Goal: Navigation & Orientation: Find specific page/section

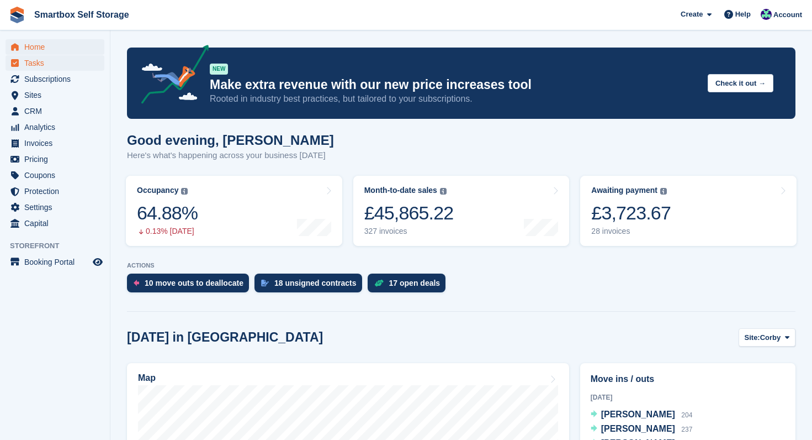
click at [30, 64] on ul "Home Tasks Subscriptions Subscriptions Subscriptions Contracts Price increases …" at bounding box center [55, 135] width 110 height 192
click at [420, 281] on div "17 open deals" at bounding box center [414, 282] width 51 height 9
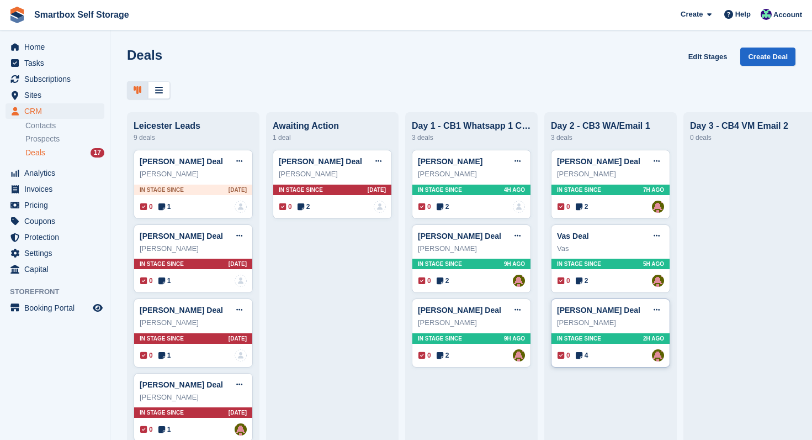
click at [572, 333] on div "In stage since 2H AGO" at bounding box center [611, 338] width 118 height 10
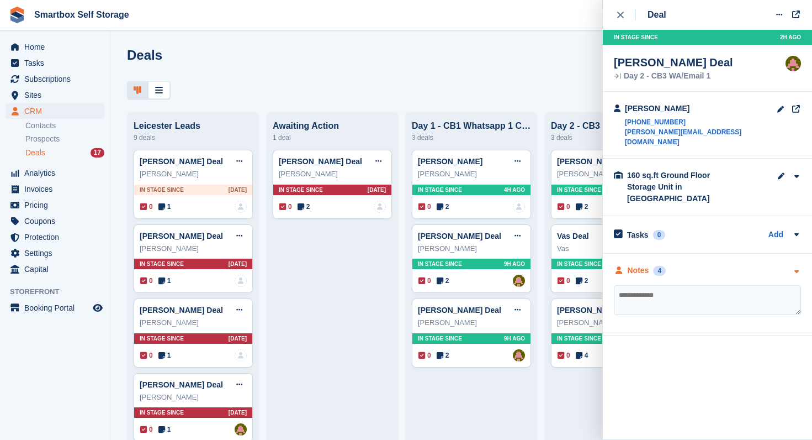
click at [637, 264] on div "Notes" at bounding box center [639, 270] width 22 height 12
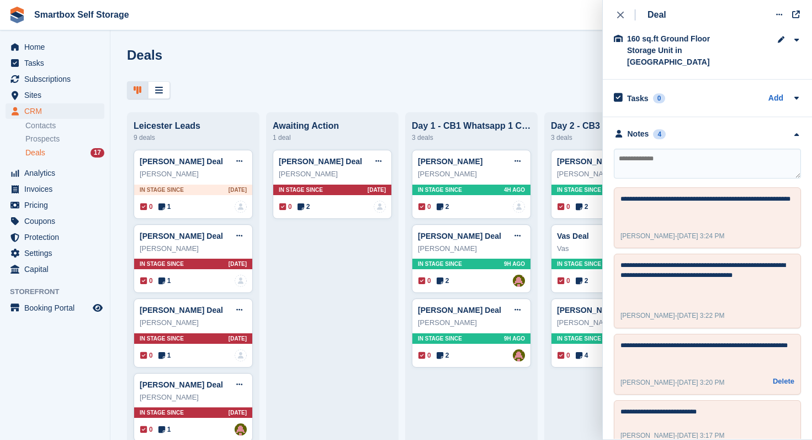
scroll to position [136, 0]
click at [579, 66] on div "Deals Edit Stages Create Deal" at bounding box center [461, 62] width 669 height 31
click at [44, 47] on span "Home" at bounding box center [57, 46] width 66 height 15
